Goal: Task Accomplishment & Management: Use online tool/utility

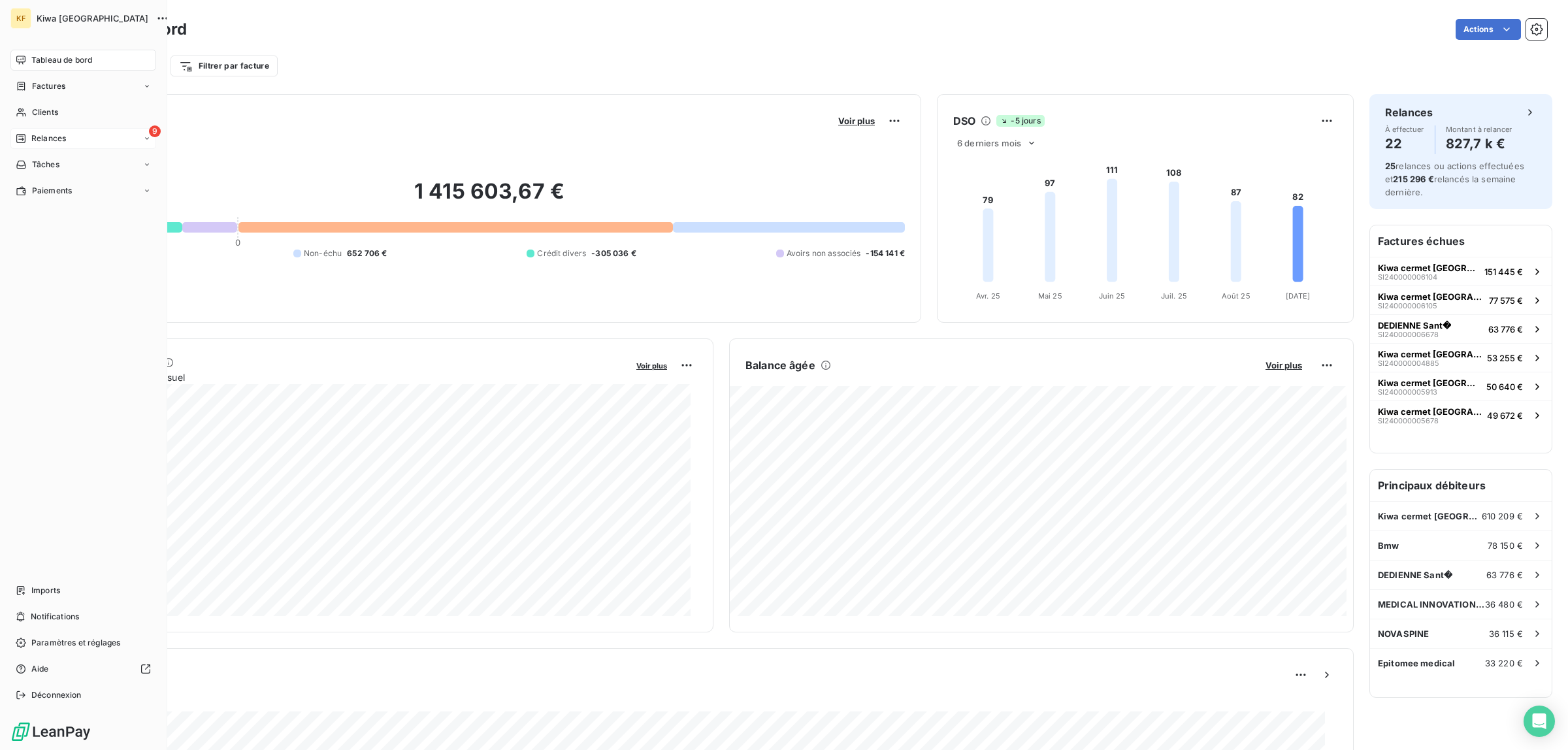
click at [32, 142] on span "Relances" at bounding box center [49, 139] width 35 height 12
click at [90, 159] on div "À effectuer" at bounding box center [91, 164] width 130 height 21
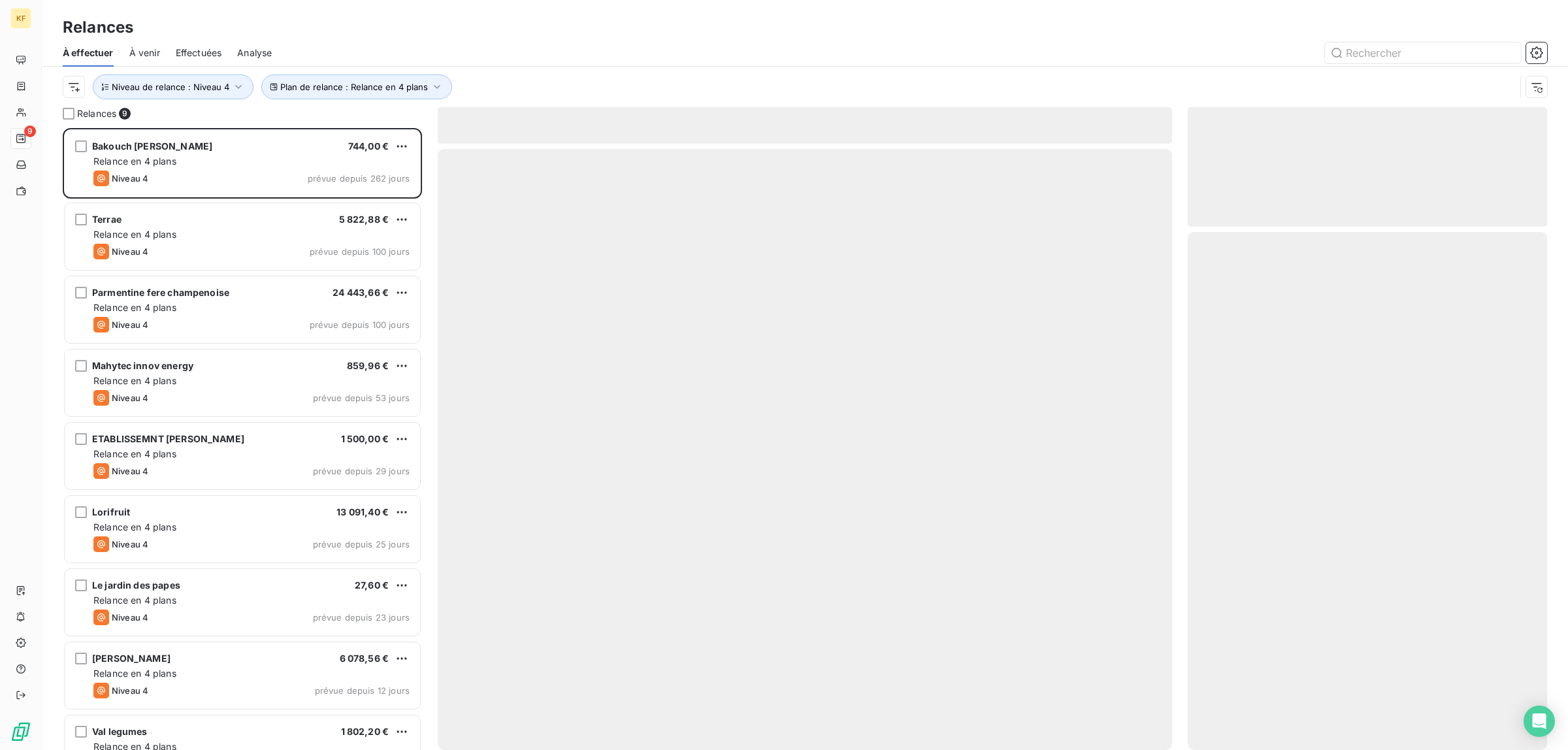
scroll to position [610, 347]
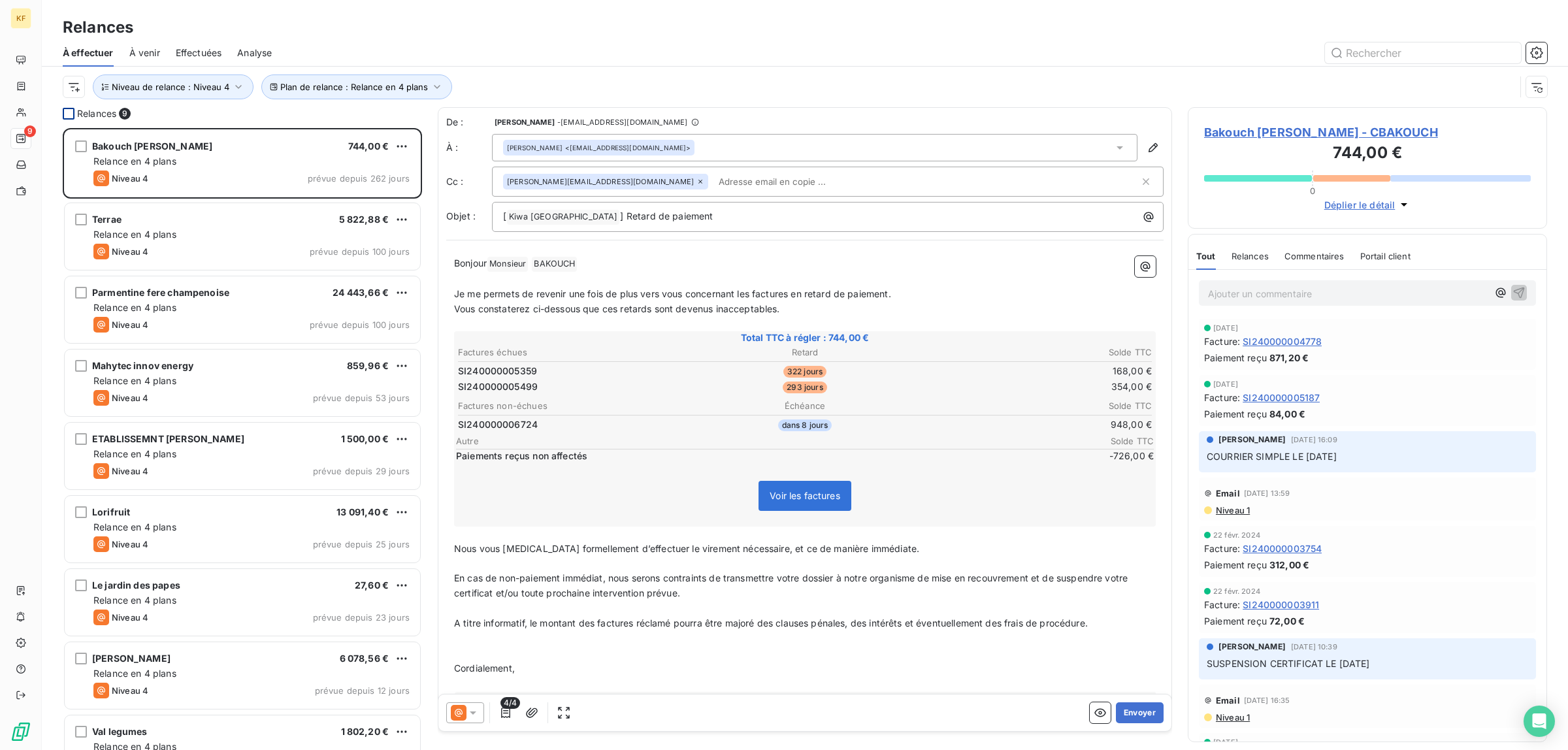
click at [67, 110] on div at bounding box center [69, 114] width 12 height 12
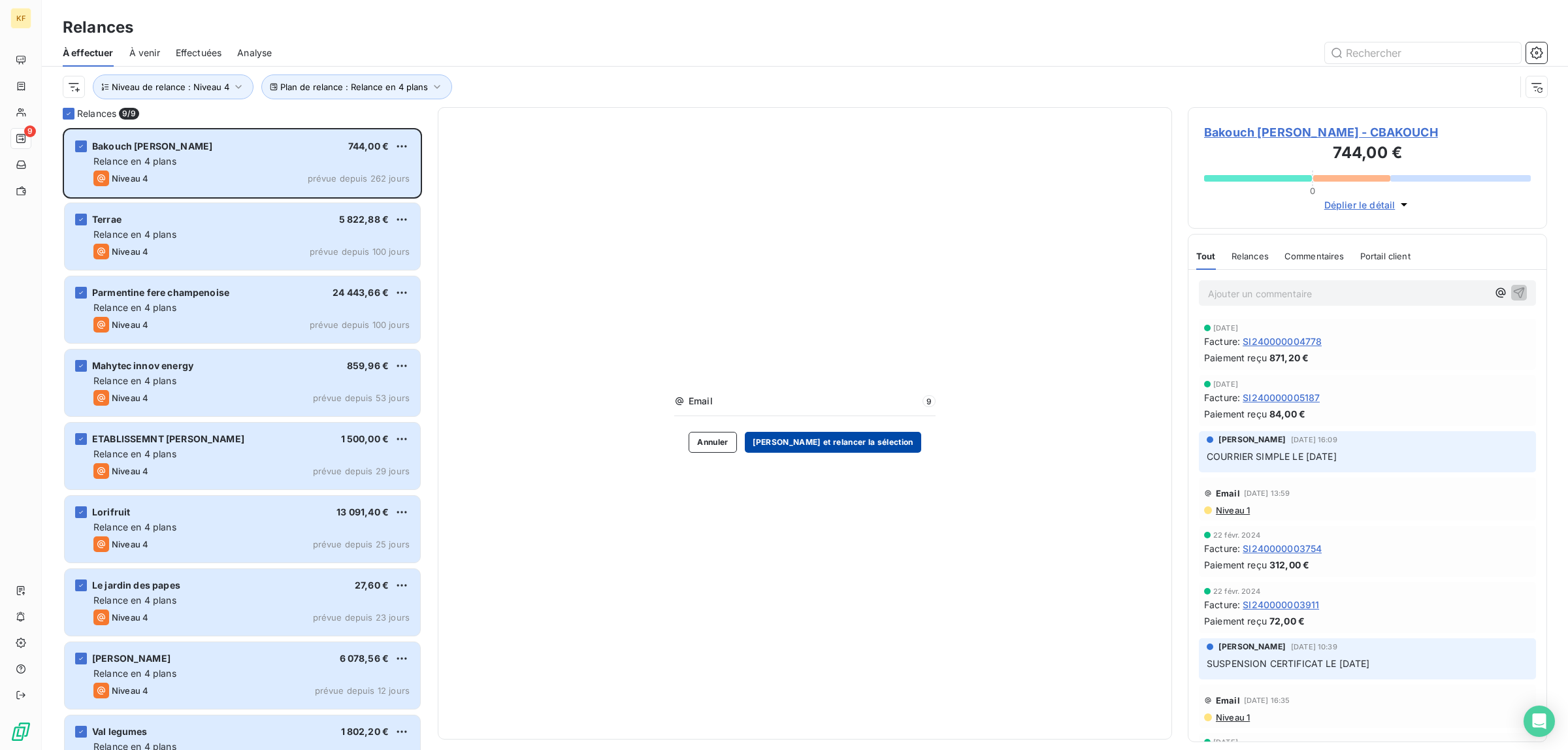
click at [815, 439] on button "[PERSON_NAME] et relancer la sélection" at bounding box center [833, 442] width 176 height 21
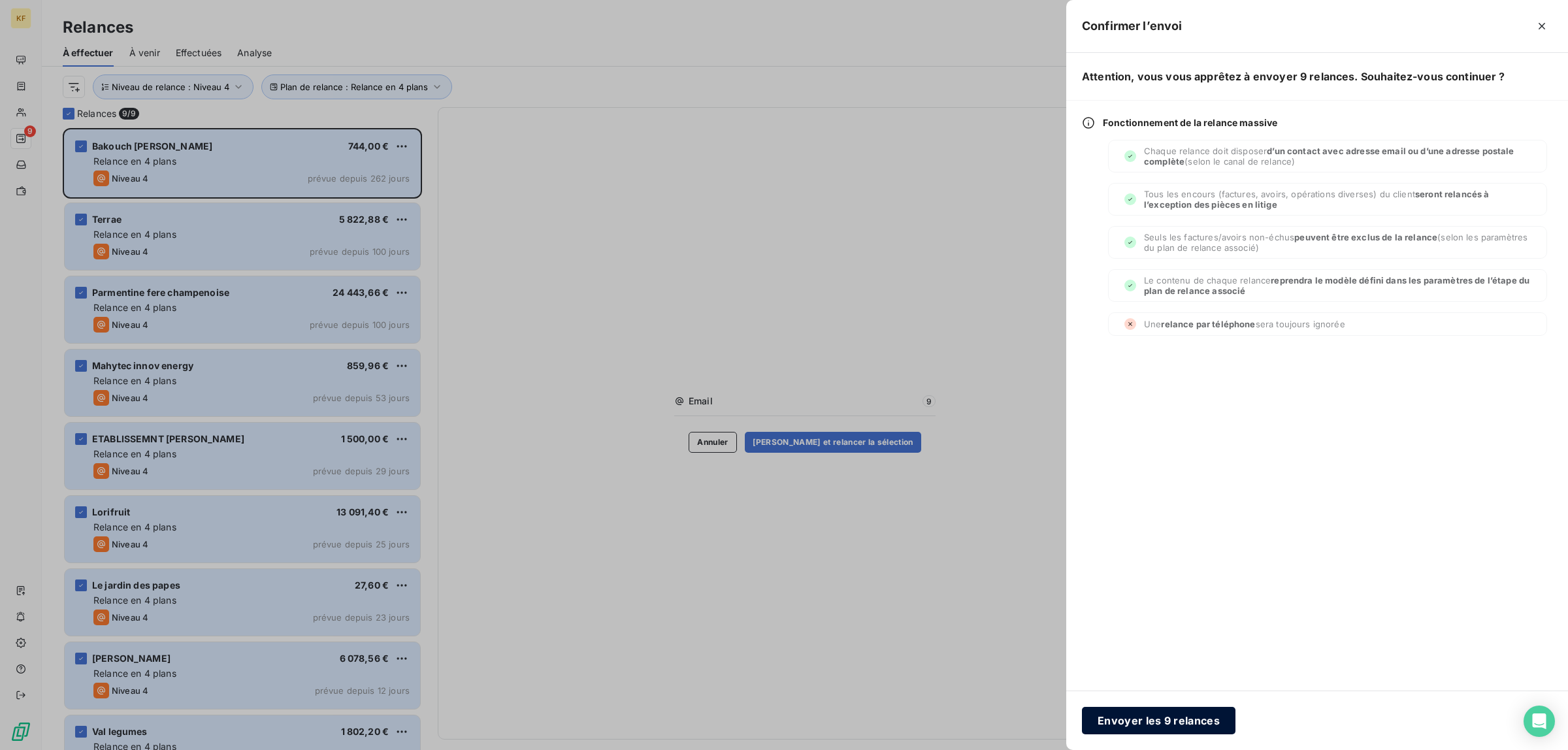
click at [1170, 712] on button "Envoyer les 9 relances" at bounding box center [1159, 720] width 153 height 27
